Goal: Task Accomplishment & Management: Manage account settings

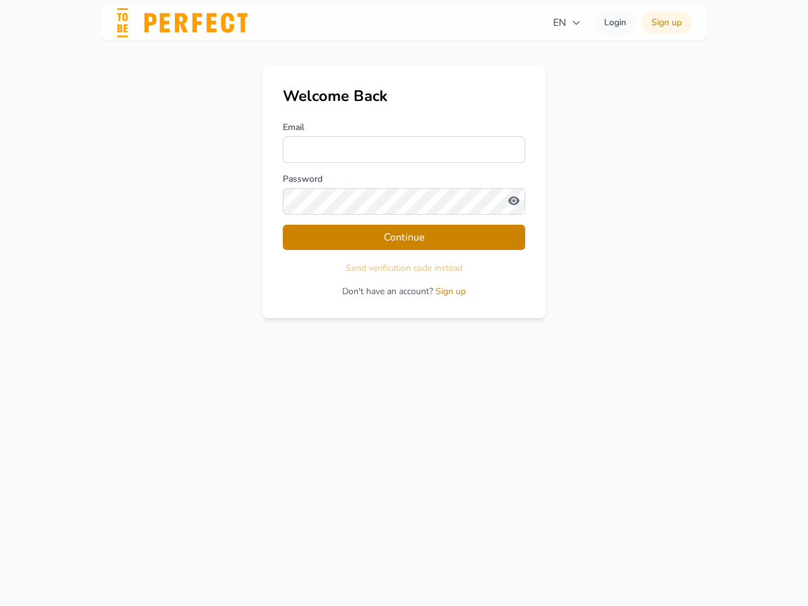
click at [404, 303] on div "Welcome Back Email Password Continue Send verification code instead Don't have …" at bounding box center [404, 192] width 283 height 253
click at [567, 23] on span "EN" at bounding box center [567, 22] width 28 height 15
click at [404, 268] on div "EN English ✓ Русский Login Sign up EN EN Welcome Back Email Password Continue S…" at bounding box center [404, 303] width 808 height 606
